Goal: Find specific page/section: Find specific page/section

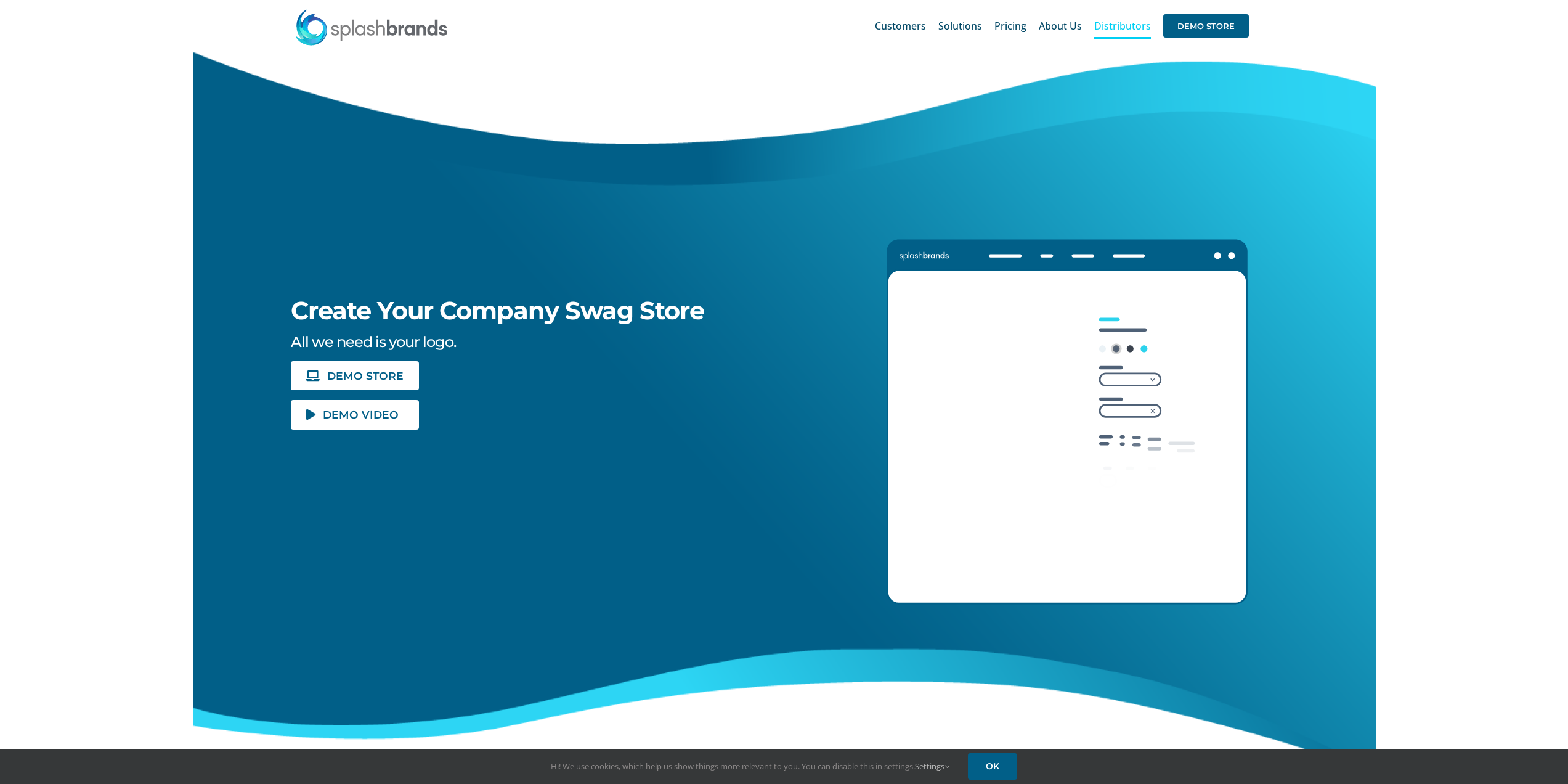
click at [1119, 27] on span "Distributors" at bounding box center [1123, 25] width 57 height 10
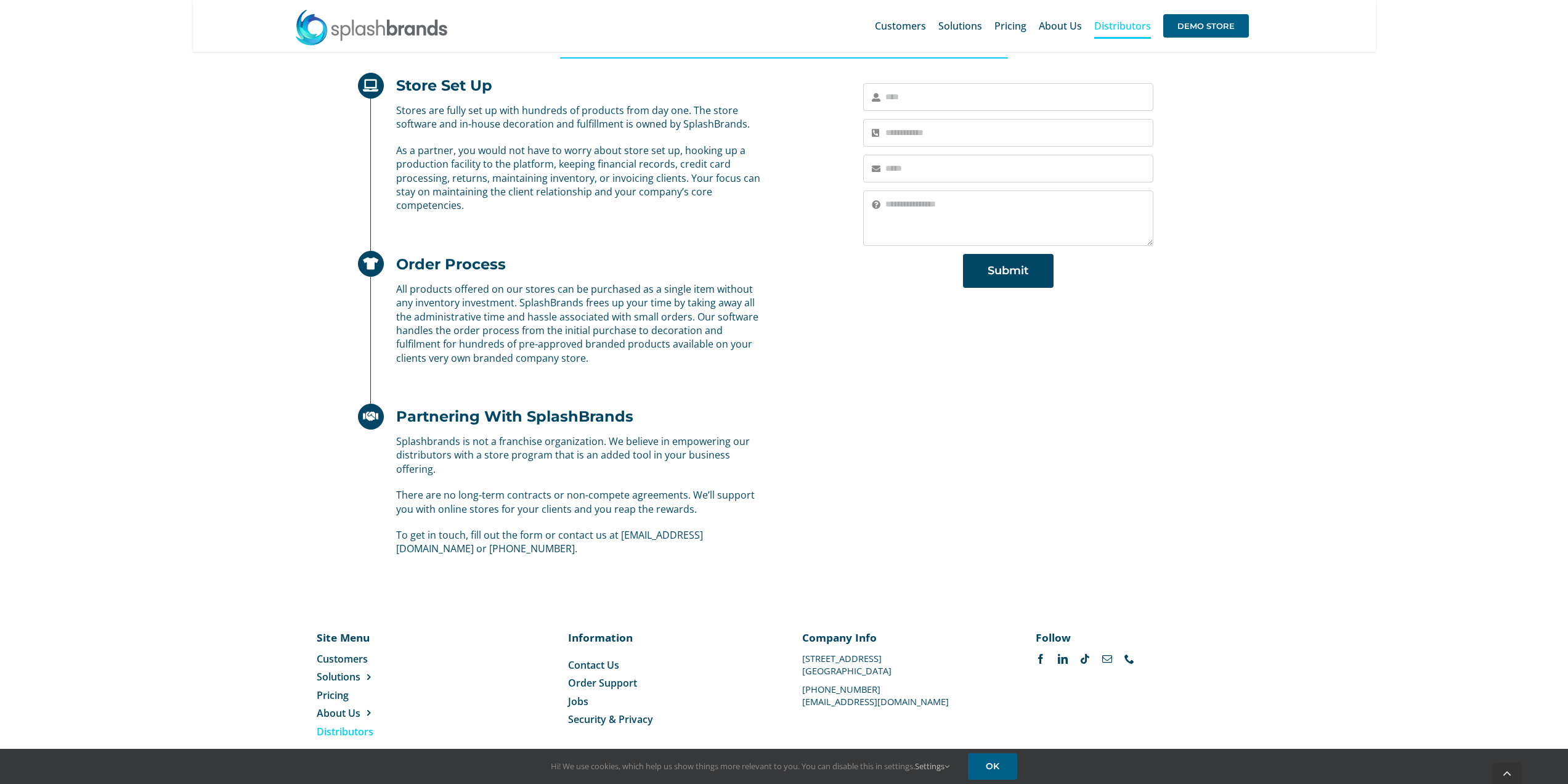
scroll to position [536, 0]
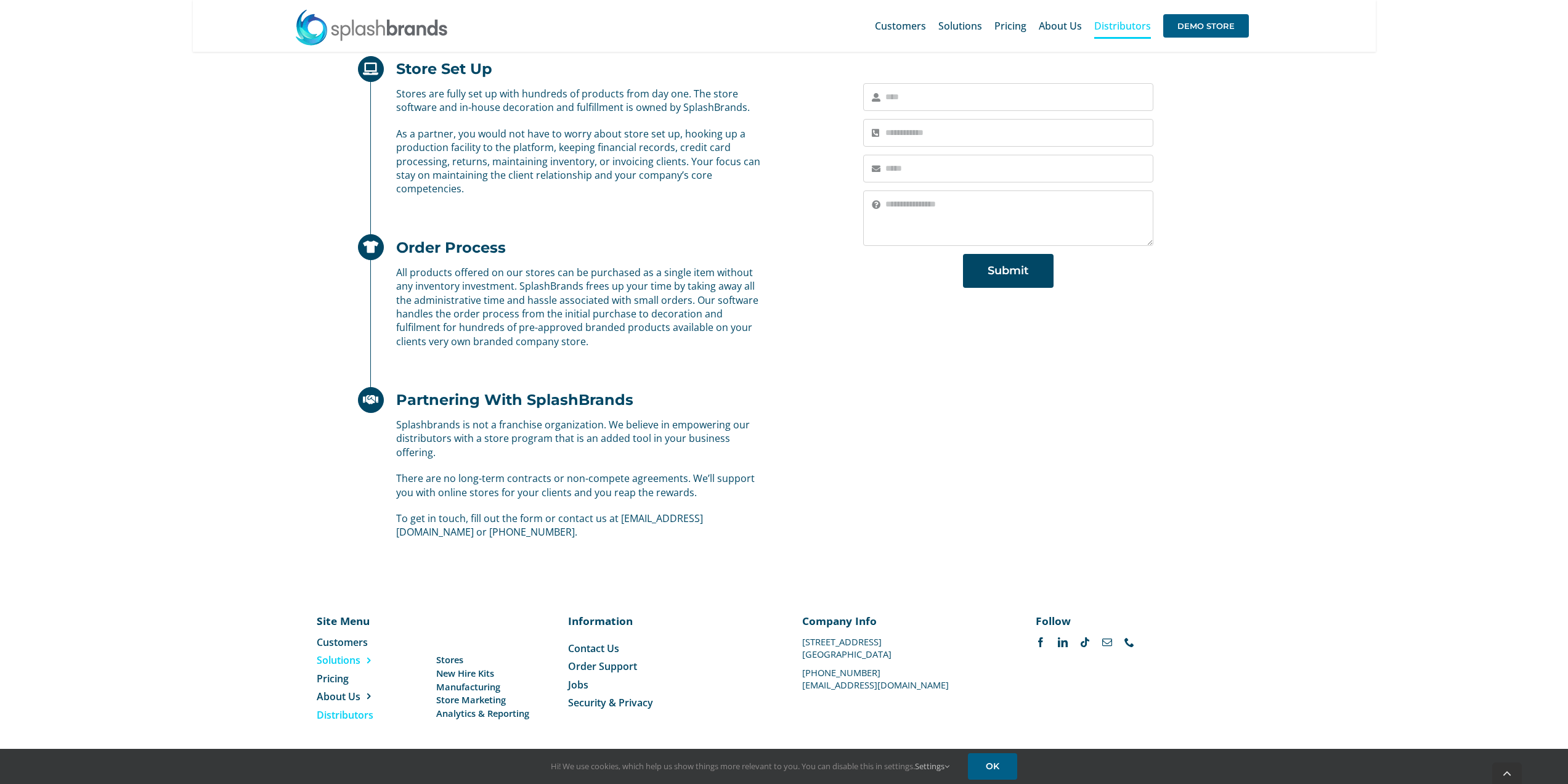
click at [339, 657] on span "Solutions" at bounding box center [338, 660] width 44 height 13
click at [449, 701] on span "Store Marketing" at bounding box center [471, 699] width 70 height 13
